Goal: Book appointment/travel/reservation

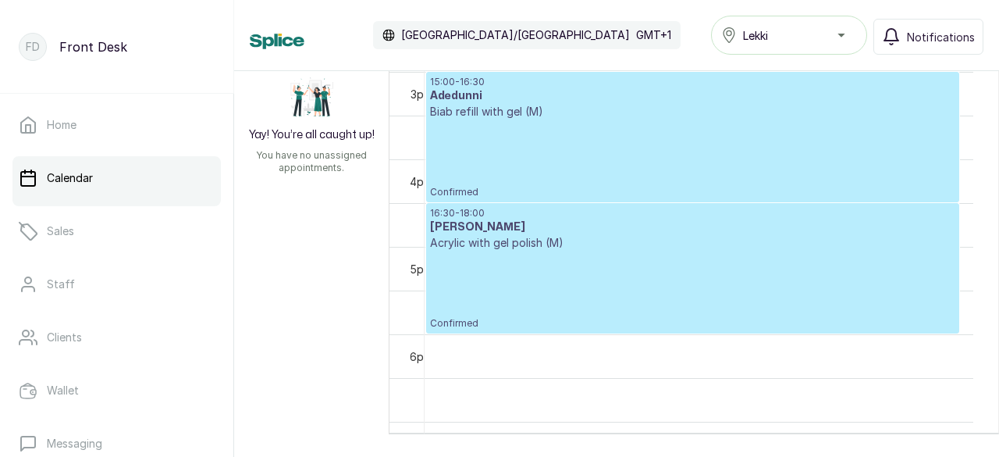
scroll to position [1289, 0]
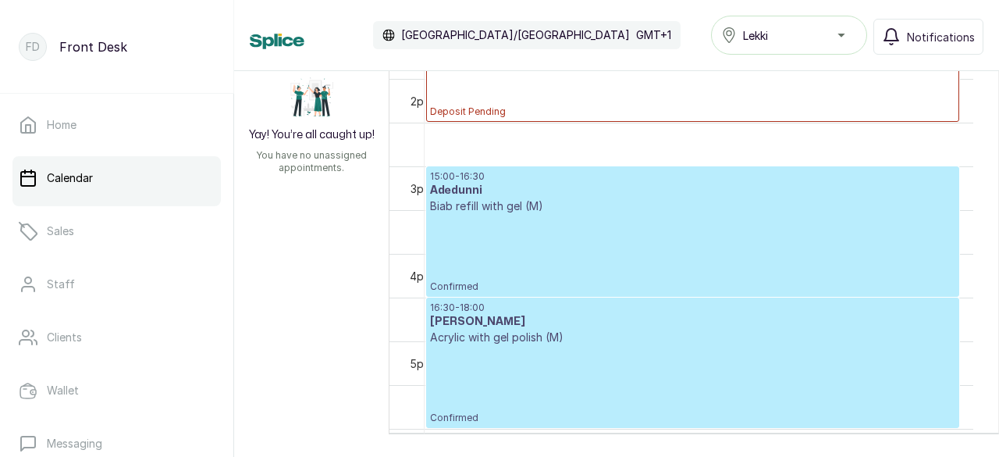
click at [466, 207] on p "Biab refill with gel (M)" at bounding box center [692, 206] width 525 height 16
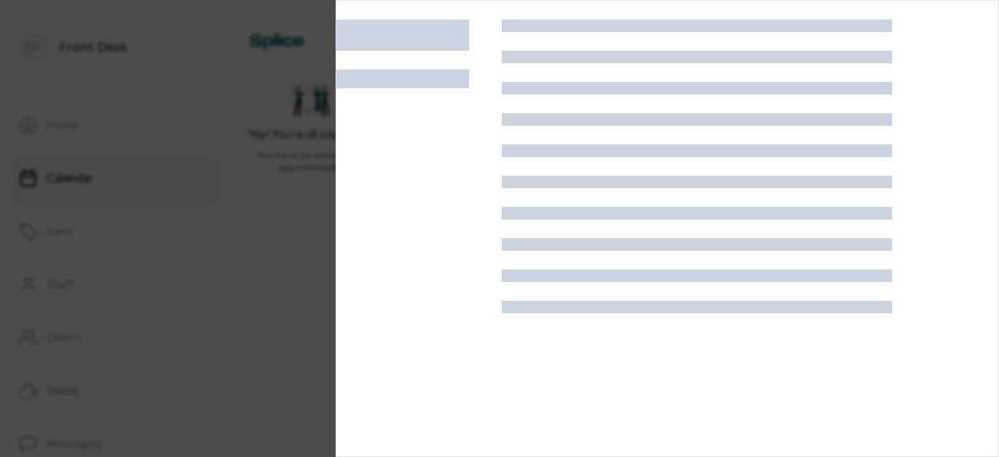
click at [466, 207] on div at bounding box center [418, 248] width 165 height 457
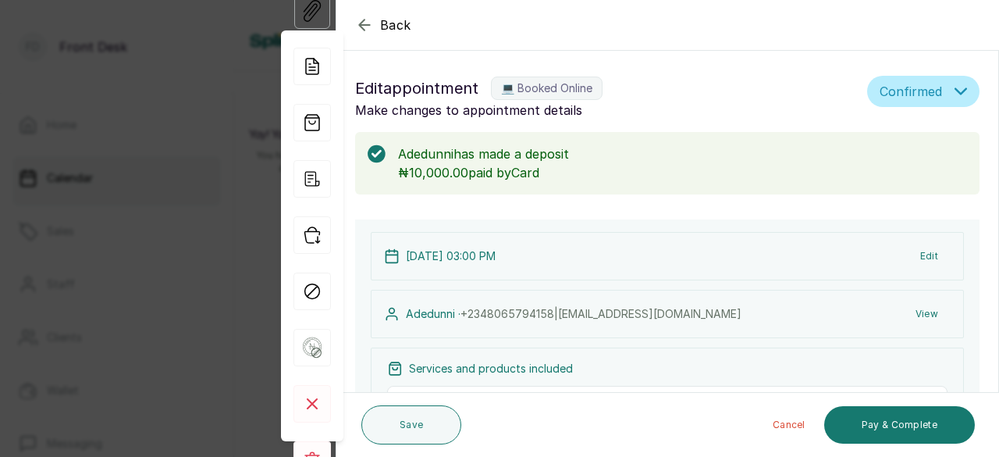
click at [364, 20] on icon "button" at bounding box center [364, 25] width 10 height 10
